Goal: Task Accomplishment & Management: Manage account settings

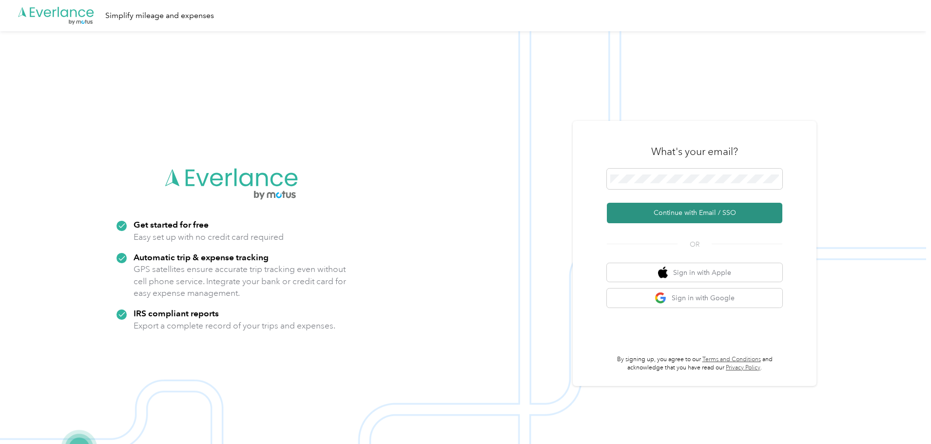
click at [702, 214] on button "Continue with Email / SSO" at bounding box center [695, 213] width 176 height 20
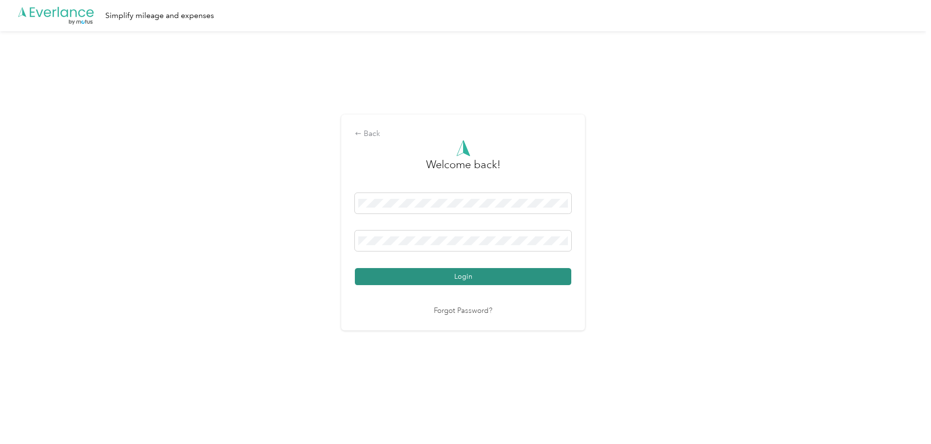
click at [474, 277] on button "Login" at bounding box center [463, 276] width 216 height 17
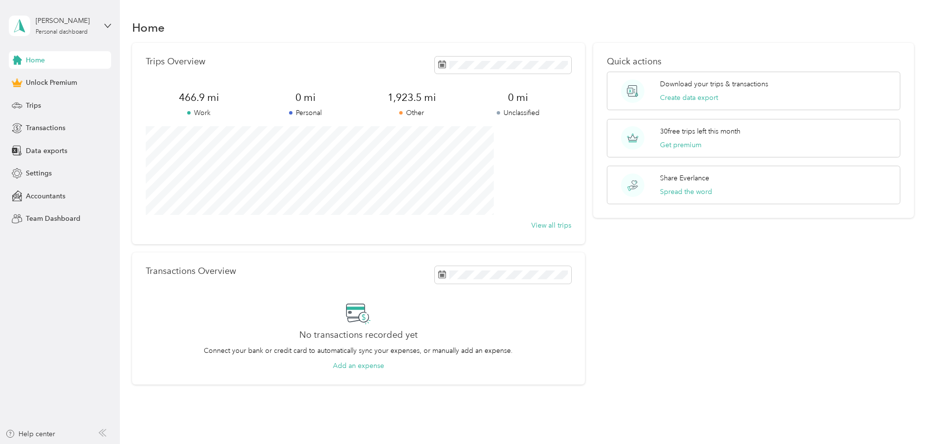
click at [103, 29] on div "[PERSON_NAME] Personal dashboard" at bounding box center [60, 26] width 102 height 34
click at [47, 171] on span "Settings" at bounding box center [39, 173] width 26 height 10
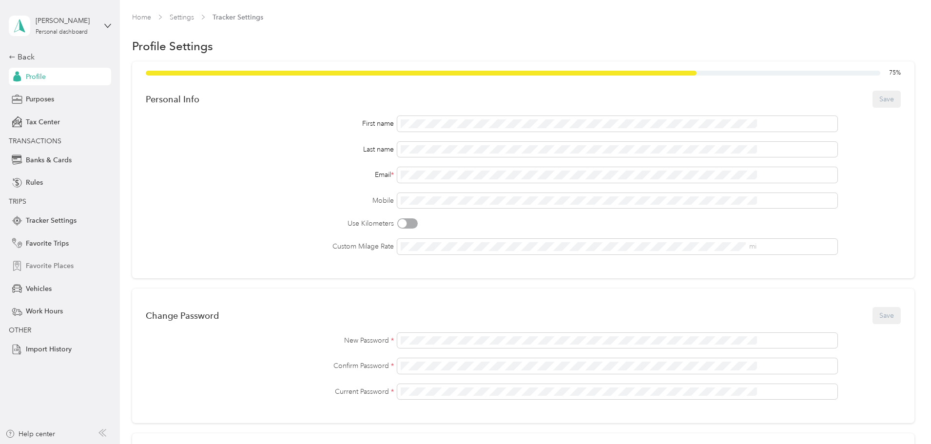
click at [48, 269] on span "Favorite Places" at bounding box center [50, 266] width 48 height 10
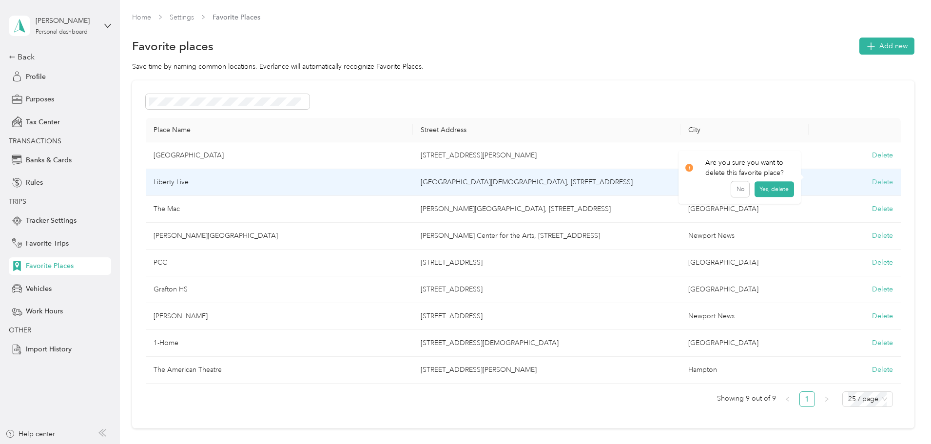
click at [872, 182] on button "Delete" at bounding box center [882, 182] width 21 height 10
click at [784, 198] on button "Yes, delete" at bounding box center [774, 194] width 39 height 16
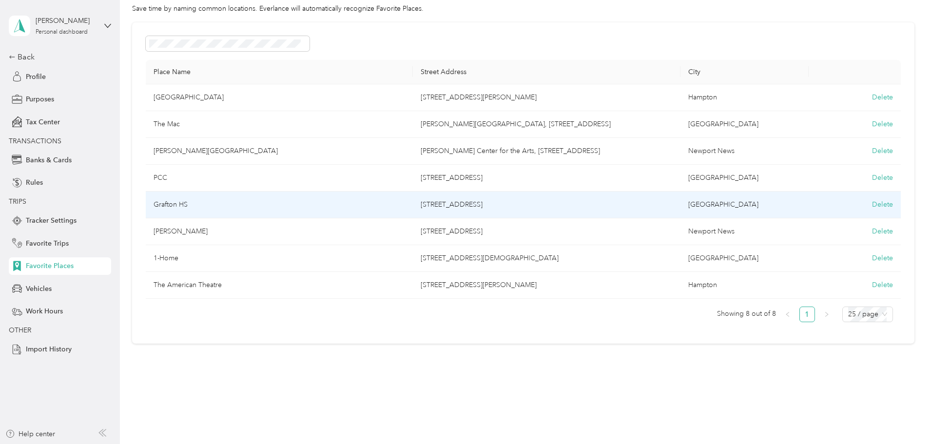
scroll to position [9, 0]
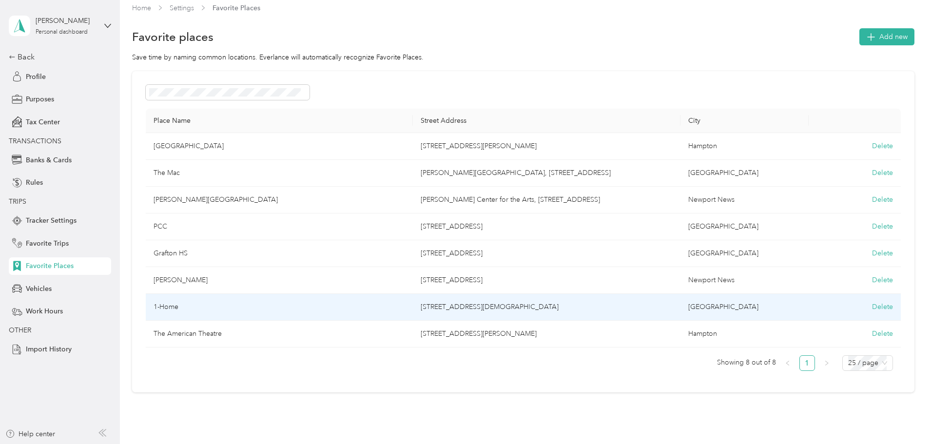
click at [228, 311] on td "1-Home" at bounding box center [280, 307] width 268 height 27
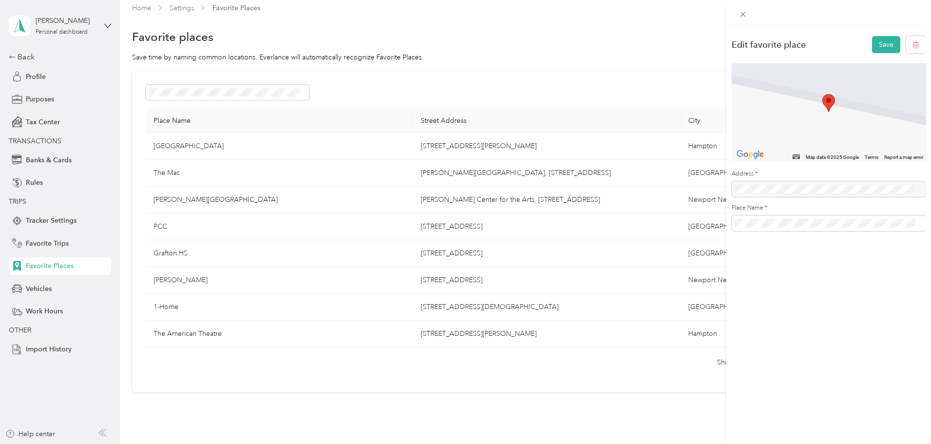
click at [228, 311] on div "Edit favorite place Save ← Move left → Move right ↑ Move up ↓ Move down + Zoom …" at bounding box center [465, 222] width 931 height 444
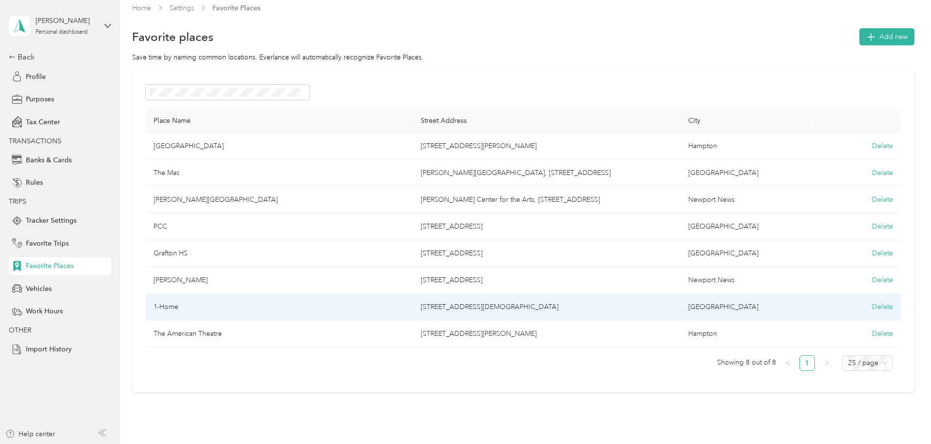
click at [228, 311] on td "1-Home" at bounding box center [280, 307] width 268 height 27
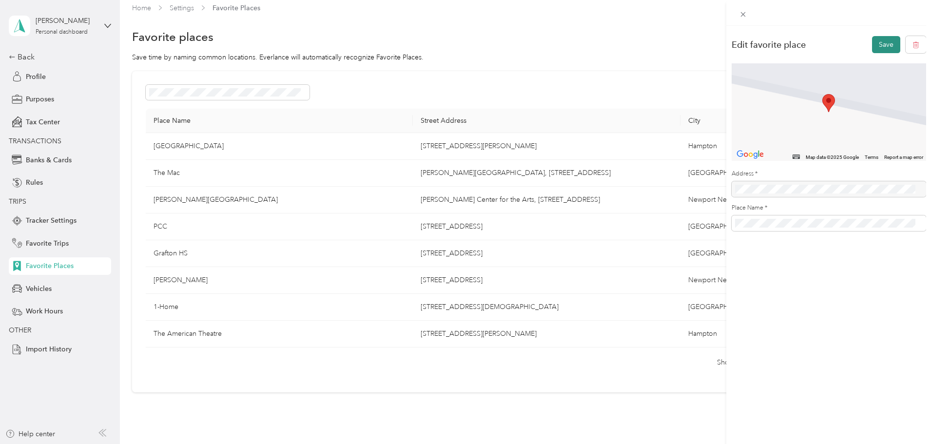
click at [883, 41] on button "Save" at bounding box center [886, 44] width 28 height 17
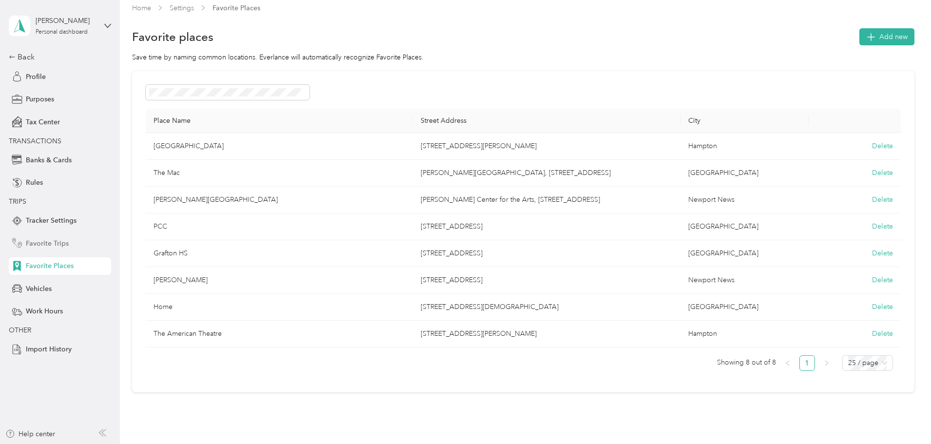
click at [65, 244] on span "Favorite Trips" at bounding box center [47, 243] width 43 height 10
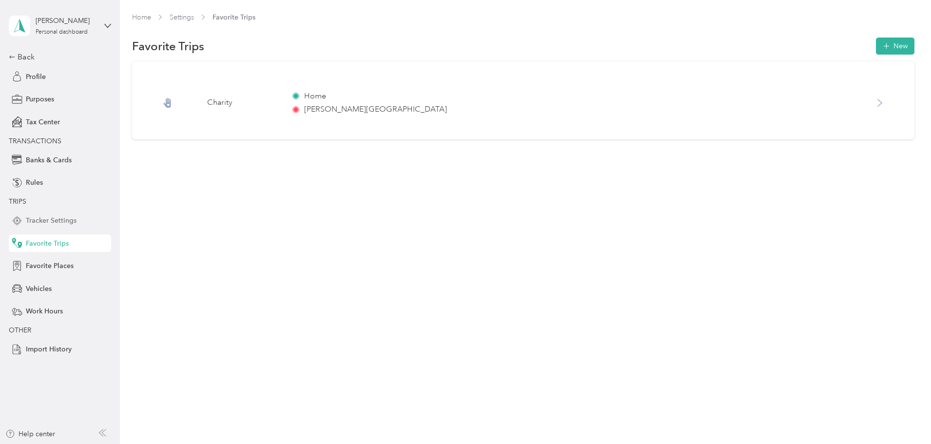
click at [57, 218] on span "Tracker Settings" at bounding box center [51, 221] width 51 height 10
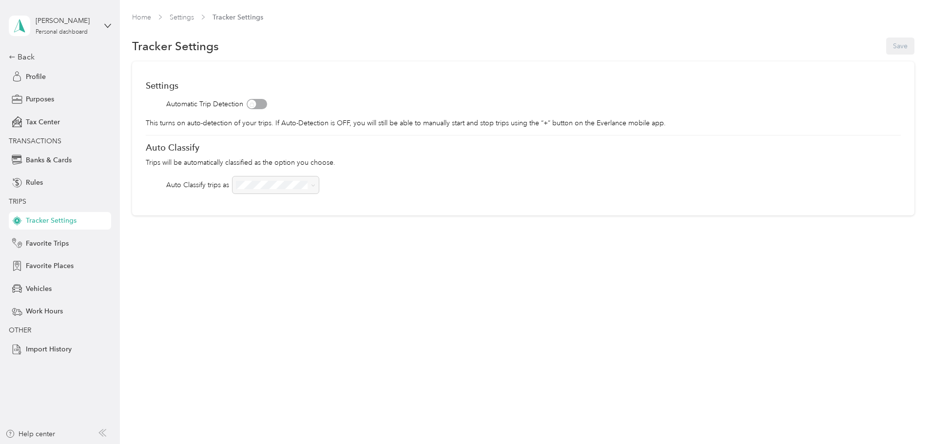
click at [319, 187] on div at bounding box center [276, 185] width 86 height 17
click at [57, 268] on span "Favorite Places" at bounding box center [50, 266] width 48 height 10
